Goal: Information Seeking & Learning: Learn about a topic

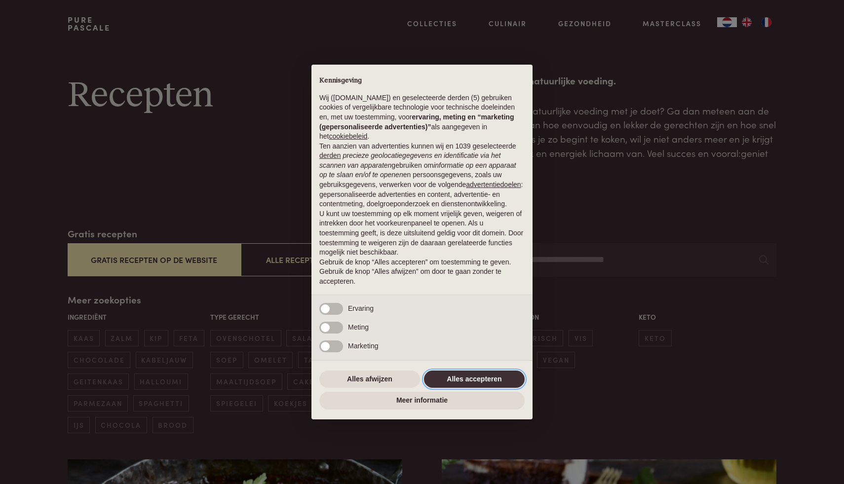
click at [440, 382] on button "Alles accepteren" at bounding box center [474, 380] width 101 height 18
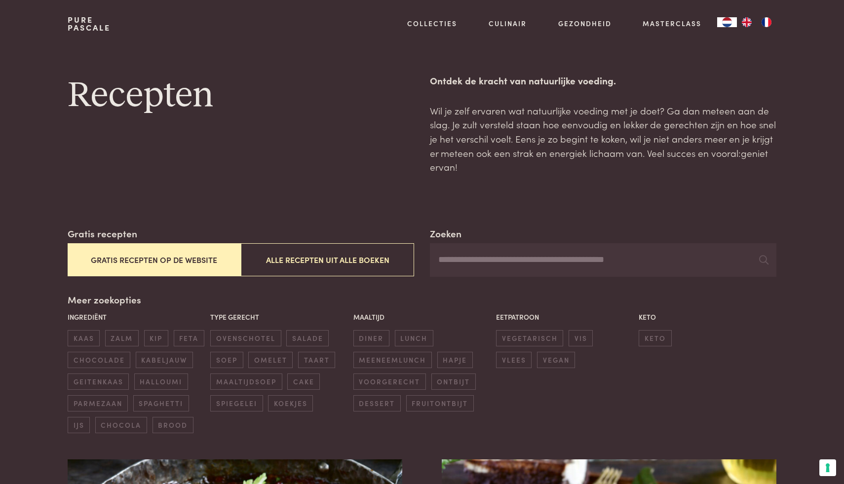
click at [171, 255] on button "Gratis recepten op de website" at bounding box center [154, 259] width 173 height 33
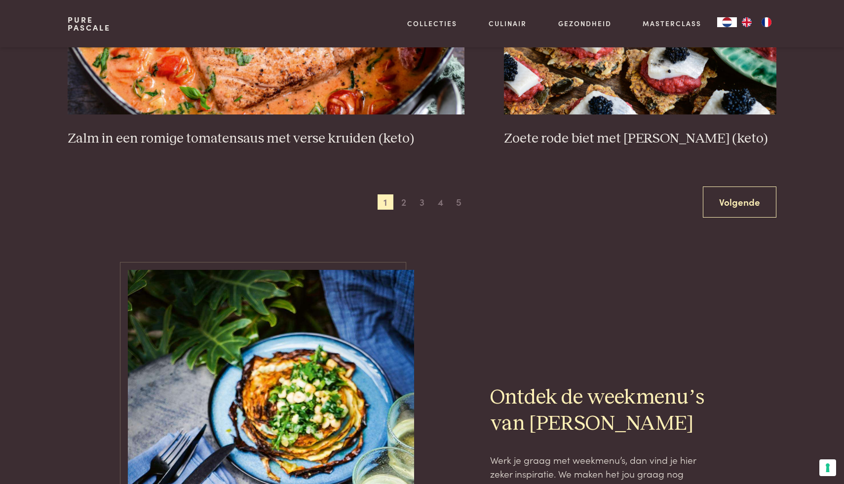
scroll to position [1872, 0]
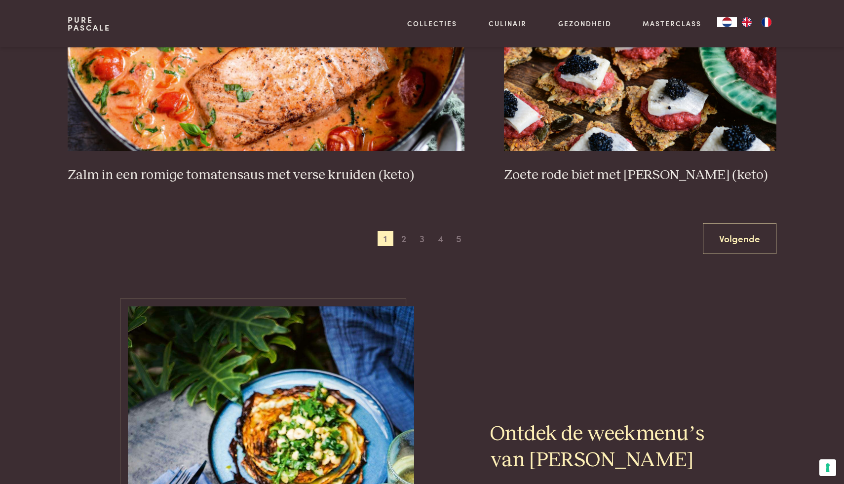
click at [403, 230] on div "Vorige 1 2 3 4 5 6 Volgende" at bounding box center [422, 238] width 709 height 31
click at [405, 239] on span "2" at bounding box center [404, 239] width 16 height 16
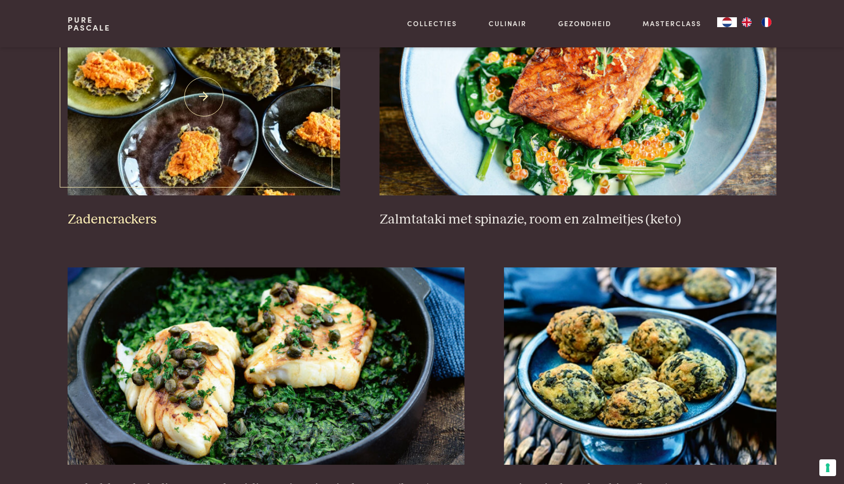
scroll to position [1661, 0]
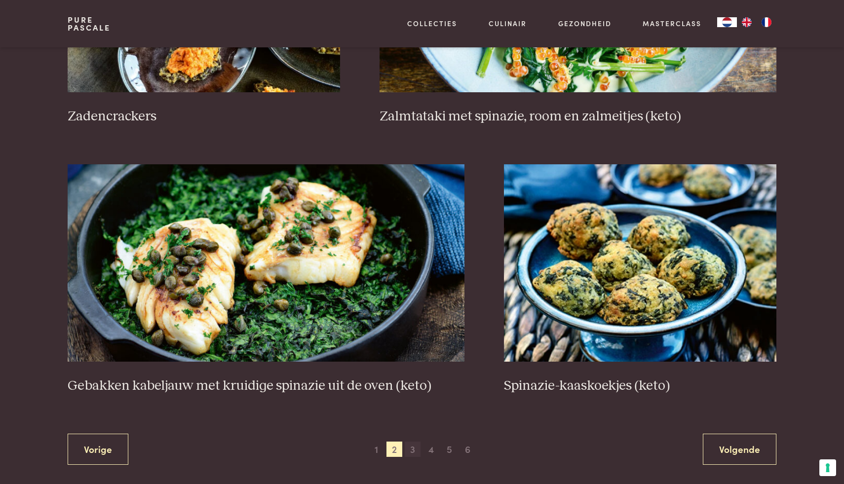
click at [416, 445] on span "3" at bounding box center [413, 450] width 16 height 16
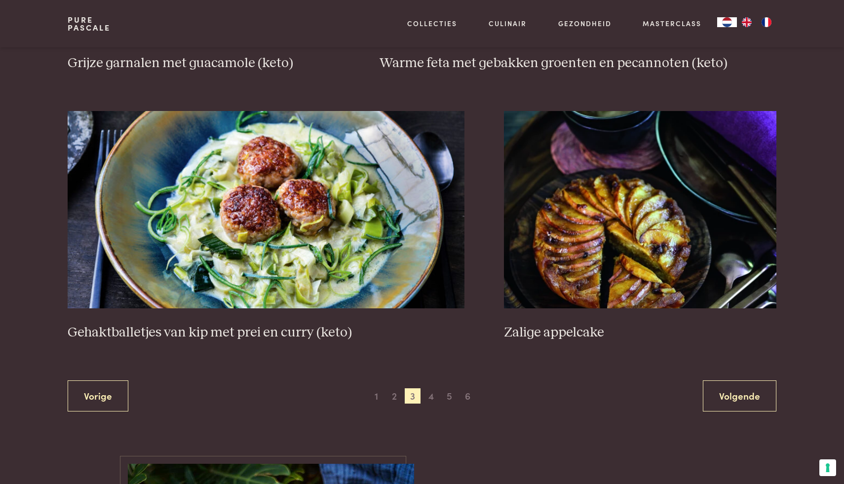
scroll to position [1854, 0]
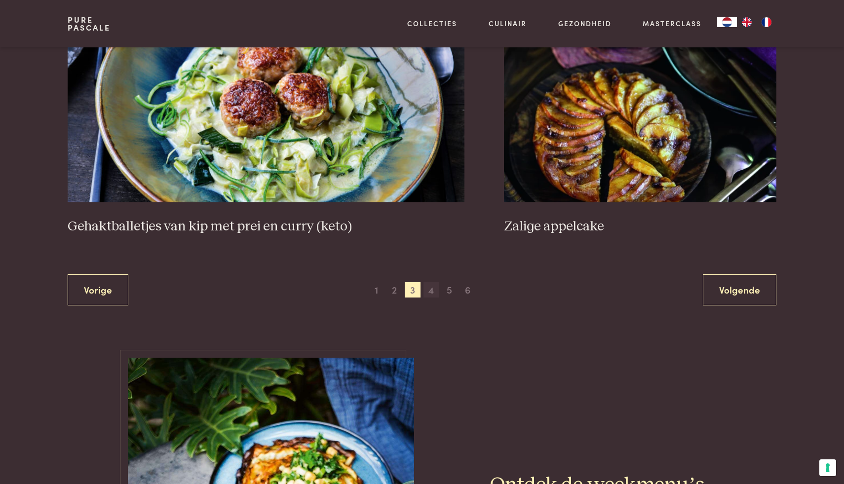
click at [429, 289] on span "4" at bounding box center [432, 290] width 16 height 16
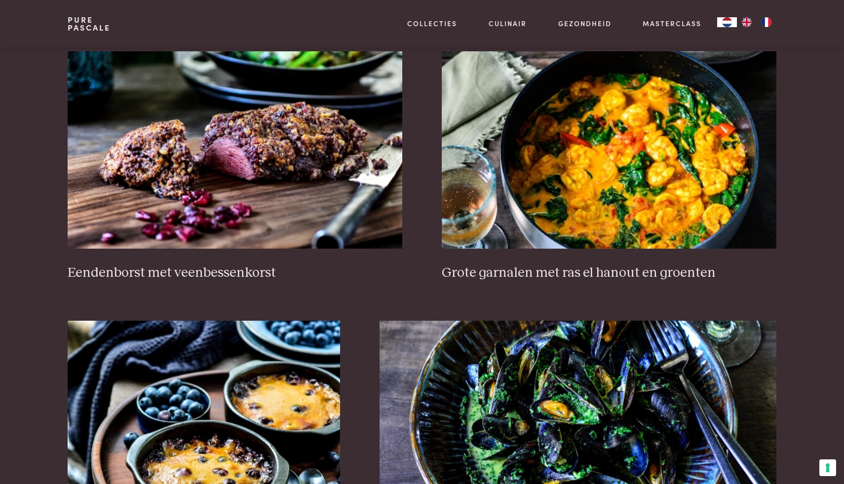
scroll to position [420, 0]
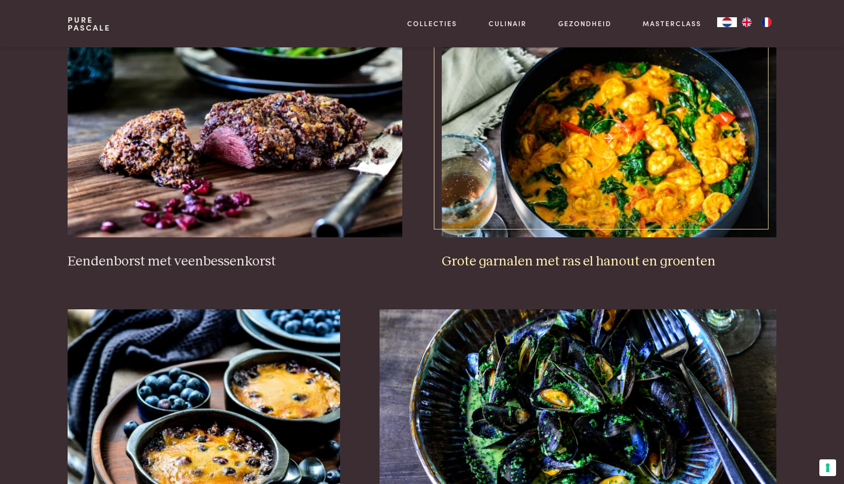
click at [569, 165] on img at bounding box center [609, 139] width 335 height 198
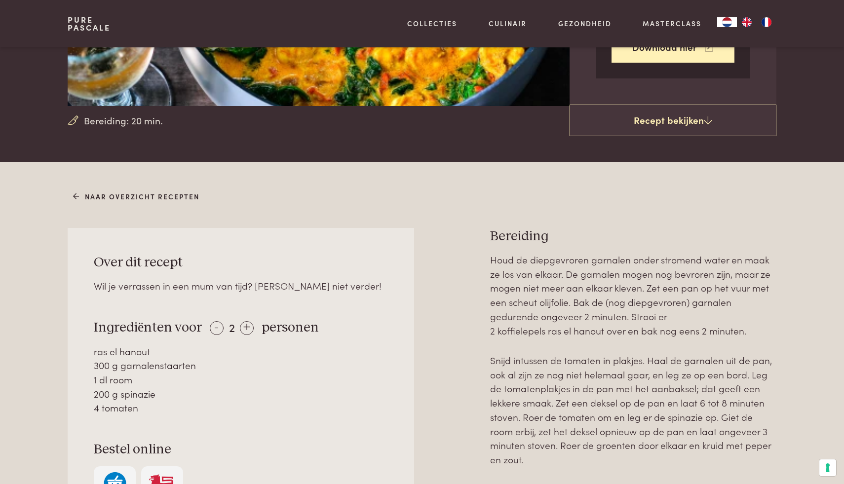
scroll to position [381, 0]
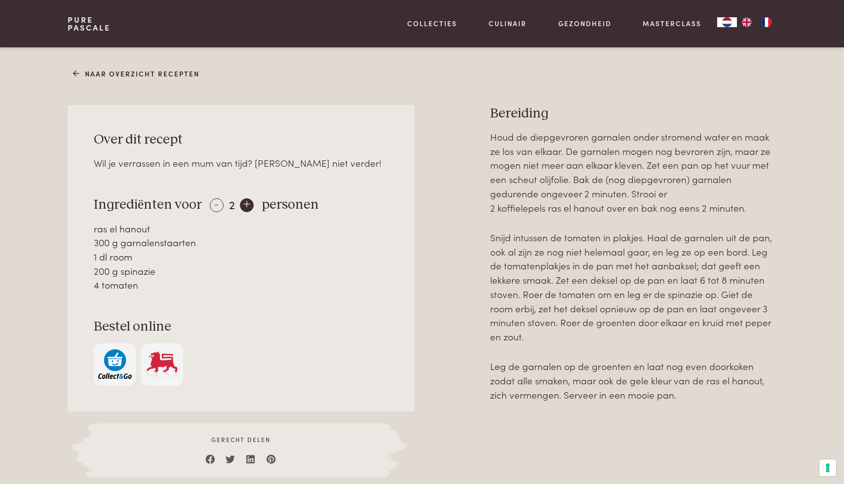
click at [247, 204] on div "+" at bounding box center [247, 206] width 14 height 14
click at [229, 205] on span "4" at bounding box center [232, 204] width 6 height 16
click at [221, 205] on div "-" at bounding box center [217, 206] width 14 height 14
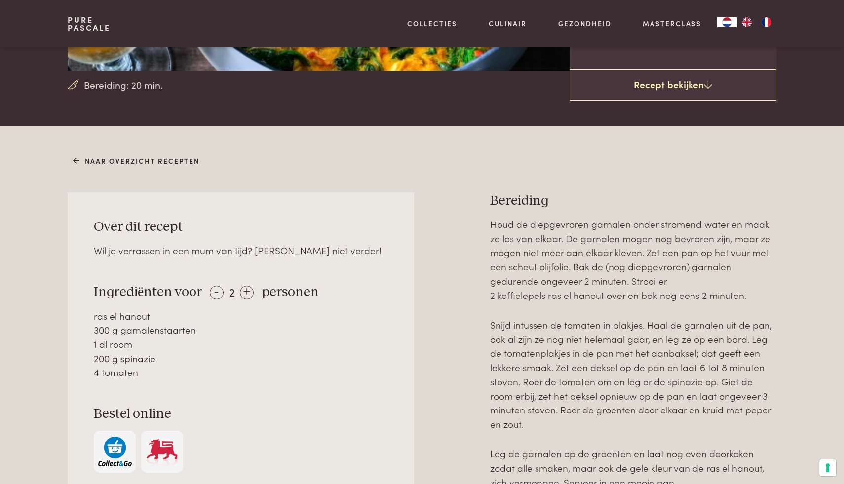
scroll to position [452, 0]
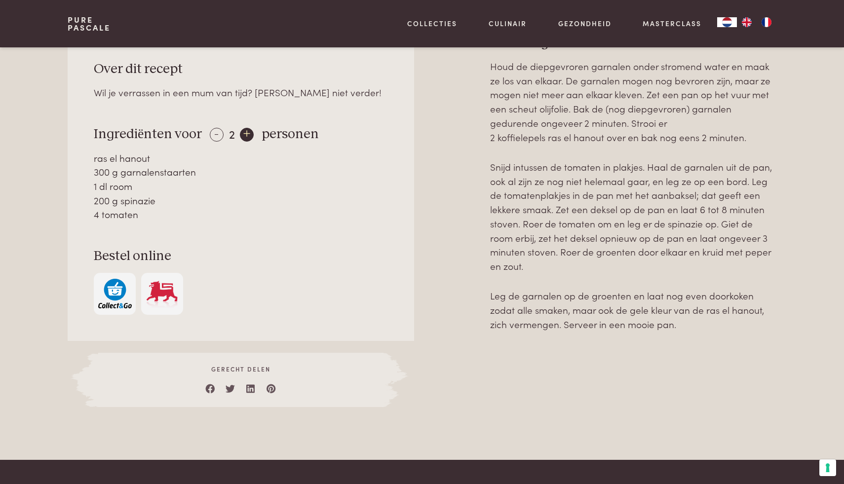
click at [244, 129] on div "+" at bounding box center [247, 135] width 14 height 14
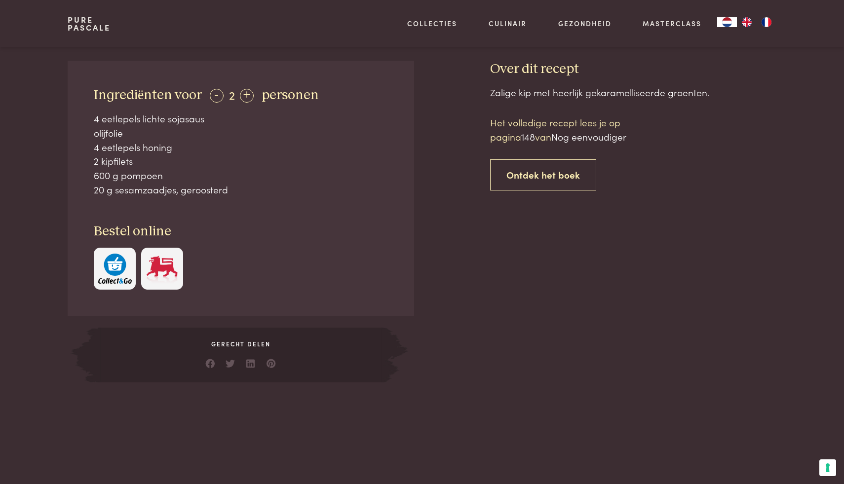
scroll to position [383, 0]
